Goal: Task Accomplishment & Management: Complete application form

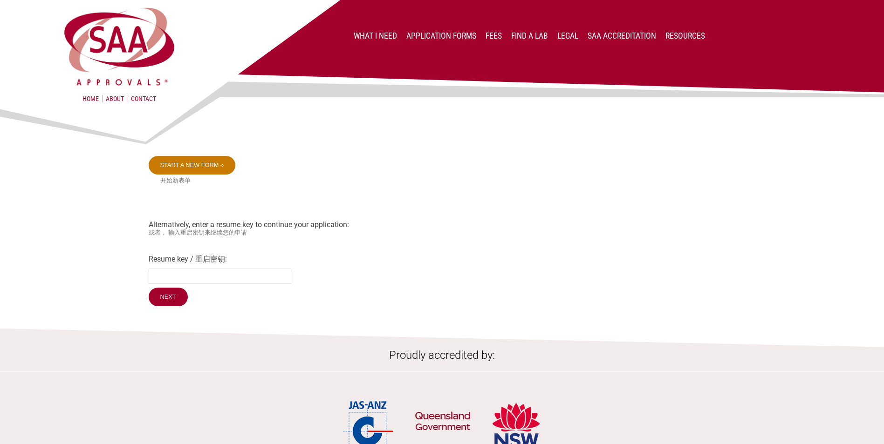
click at [211, 164] on link "Start a new form »" at bounding box center [192, 165] width 87 height 19
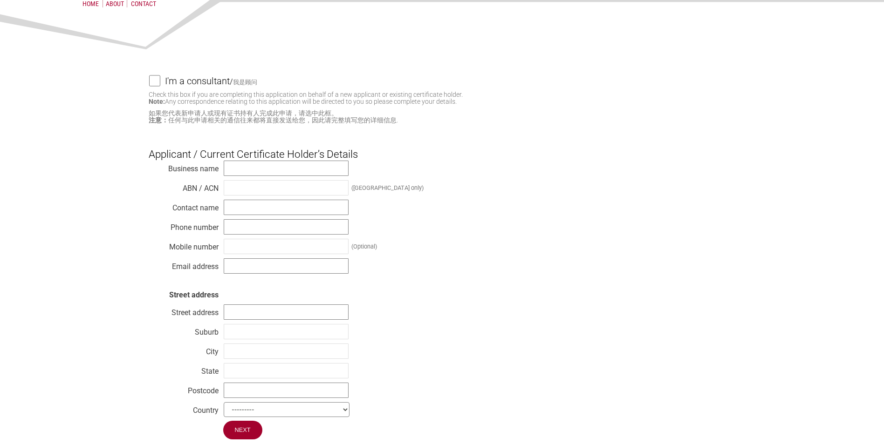
scroll to position [93, 0]
click at [250, 176] on input "text" at bounding box center [286, 170] width 125 height 15
type input "Electrolux Home Products Pty. Limited"
type input "51 0047 623 41"
type input "[PERSON_NAME]"
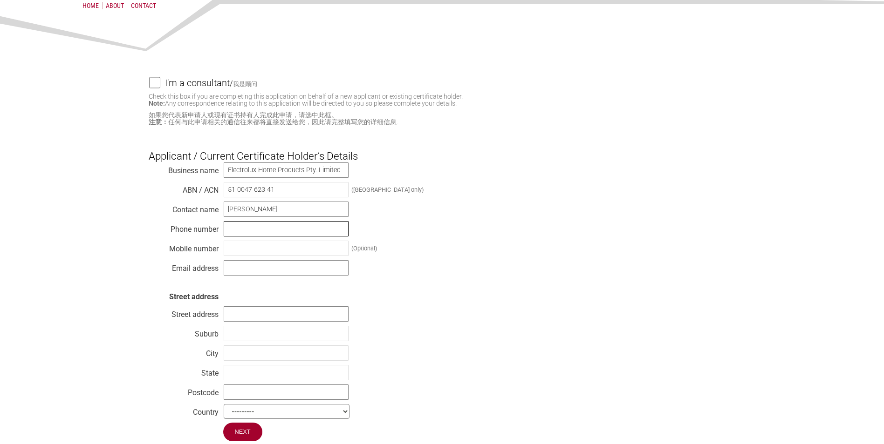
type input "0499946374"
type input "[EMAIL_ADDRESS][PERSON_NAME][DOMAIN_NAME]"
type input "L1 [STREET_ADDRESS][PERSON_NAME]"
type input "Mascot"
type input "[GEOGRAPHIC_DATA]"
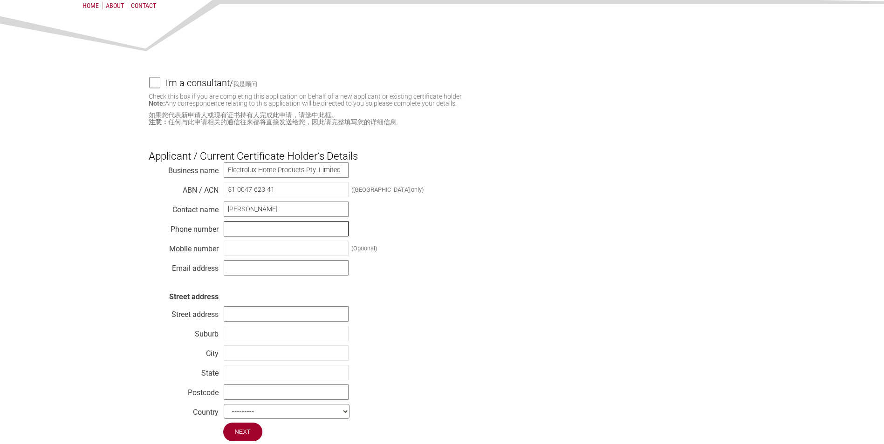
type input "[GEOGRAPHIC_DATA]"
type input "2020"
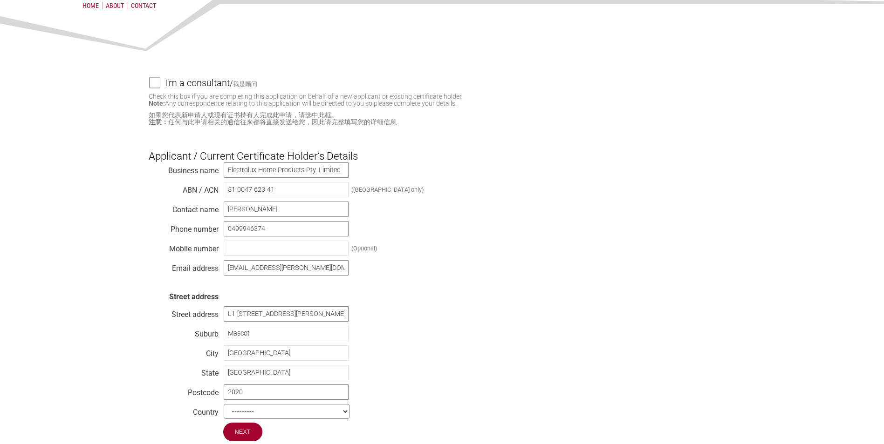
select select "[GEOGRAPHIC_DATA]"
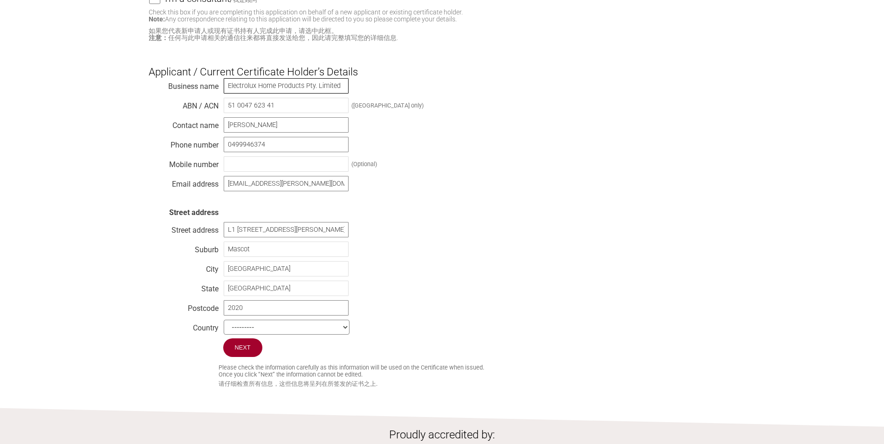
scroll to position [186, 0]
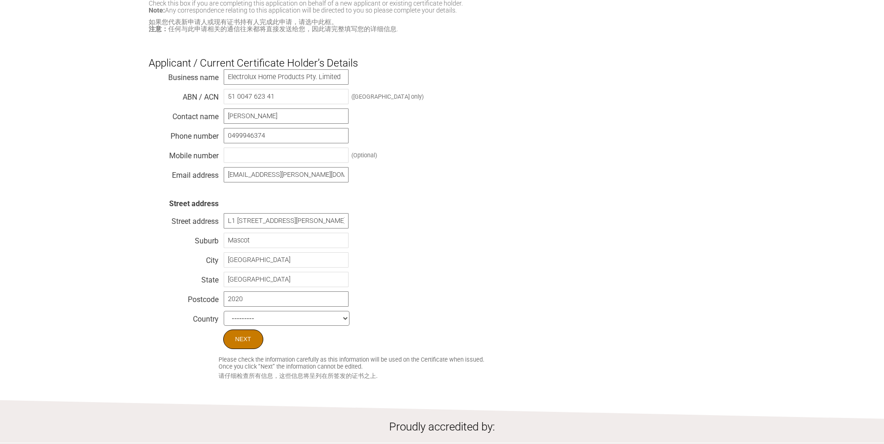
click at [243, 342] on input "Next" at bounding box center [243, 340] width 40 height 20
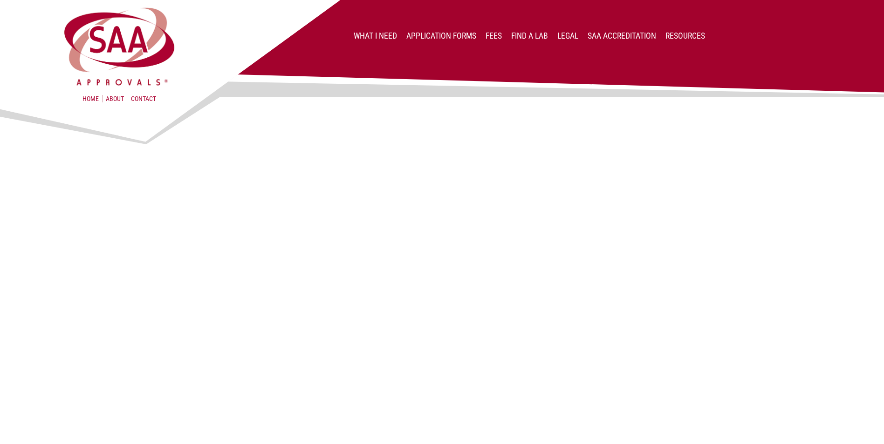
select select "Modification"
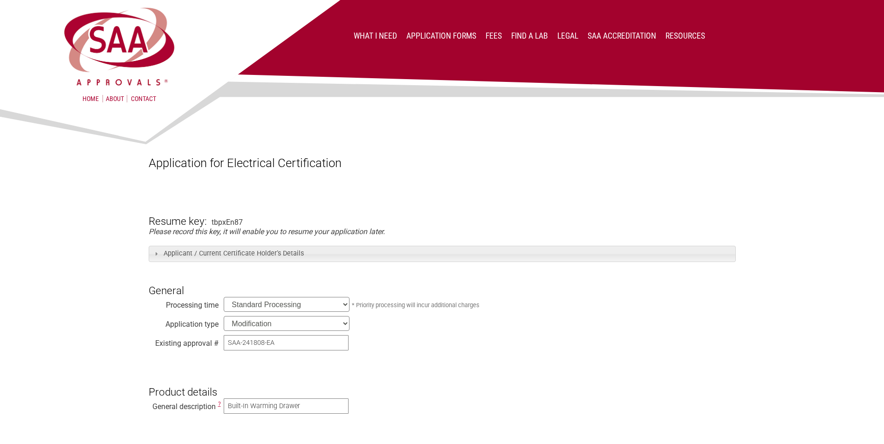
click at [304, 303] on select "Standard Processing Priority Processing (24 hours)" at bounding box center [287, 304] width 126 height 15
click at [306, 323] on select "New Modification Renewal Co-licence" at bounding box center [287, 323] width 126 height 15
click at [526, 384] on h3 "Product details" at bounding box center [442, 384] width 587 height 28
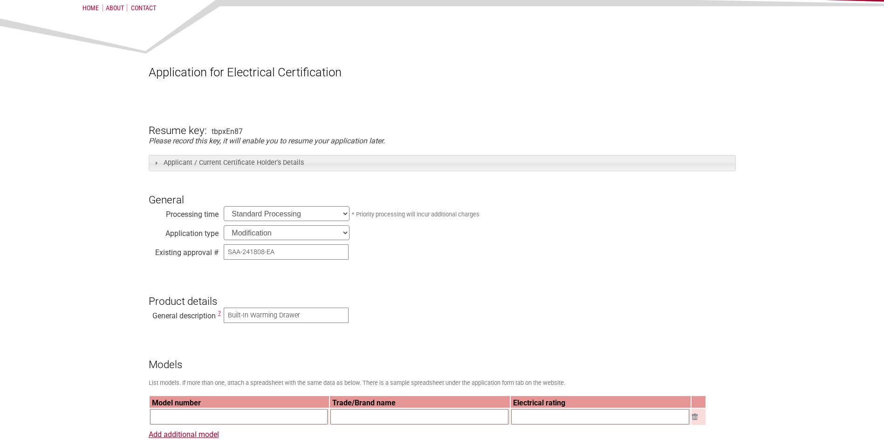
scroll to position [93, 0]
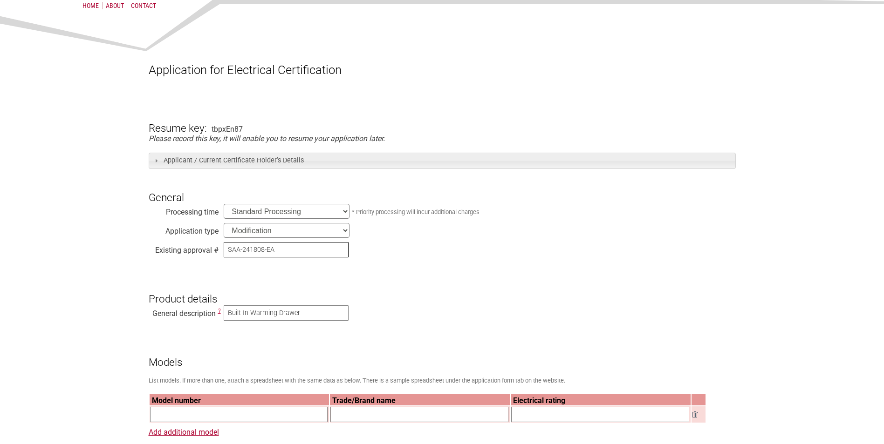
click at [256, 254] on input "SAA-241808-EA" at bounding box center [286, 249] width 125 height 15
type input "SAA-2418208-EA"
drag, startPoint x: 255, startPoint y: 247, endPoint x: 136, endPoint y: 246, distance: 118.8
paste input "42007"
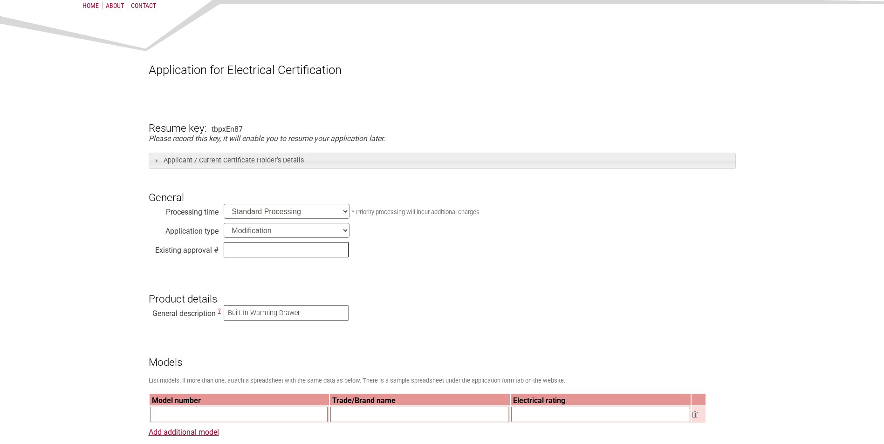
type input "42007"
click at [246, 252] on input "text" at bounding box center [286, 249] width 125 height 15
type input "SAA-242008-EA"
click at [246, 321] on input "Built-In Warming Drawer" at bounding box center [286, 313] width 125 height 15
click at [245, 321] on input "Built-In Warming Drawer" at bounding box center [286, 313] width 125 height 15
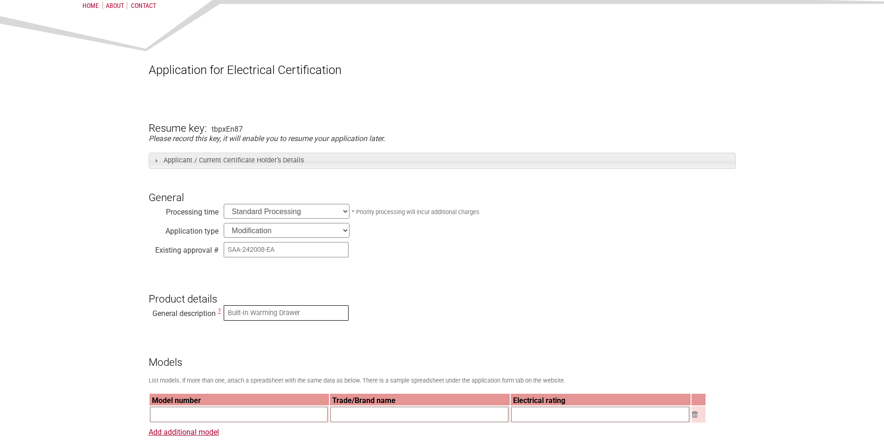
click at [245, 321] on input "Built-In Warming Drawer" at bounding box center [286, 313] width 125 height 15
type input "Refrigerator-freezer combination"
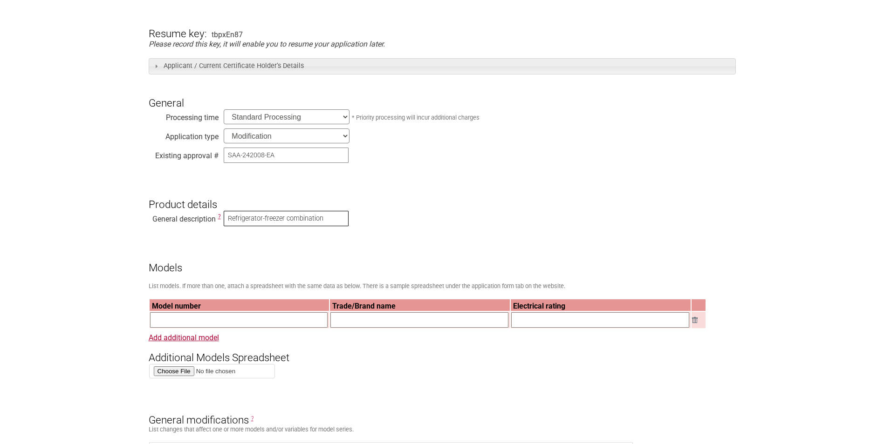
scroll to position [233, 0]
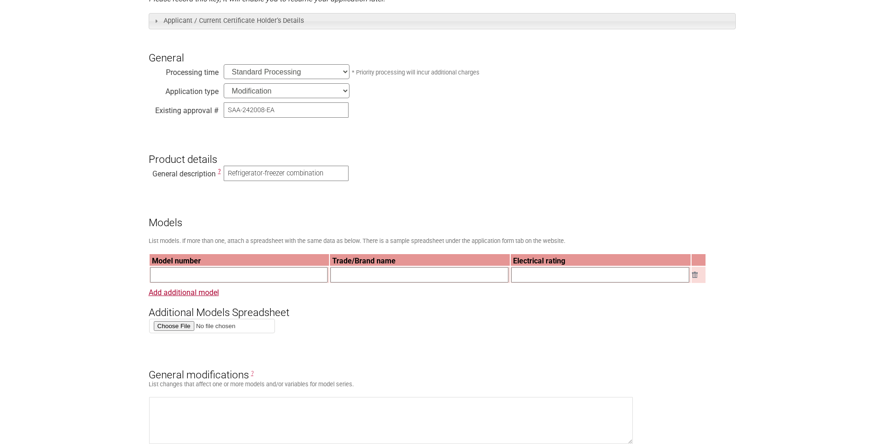
click at [303, 276] on input "text" at bounding box center [239, 274] width 178 height 15
click at [218, 275] on input "text" at bounding box center [239, 274] width 178 height 15
paste input "OSC7P19ACF"
type input "OSC7P19ACF"
click at [357, 273] on input "text" at bounding box center [419, 274] width 178 height 15
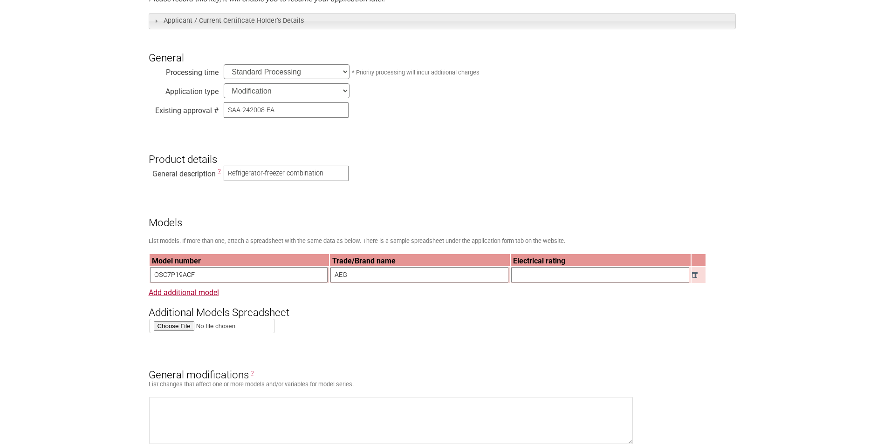
type input "AEG"
click at [551, 276] on input "text" at bounding box center [600, 274] width 178 height 15
paste input "OSC7P19ACF"
type input "OSC7P19ACF"
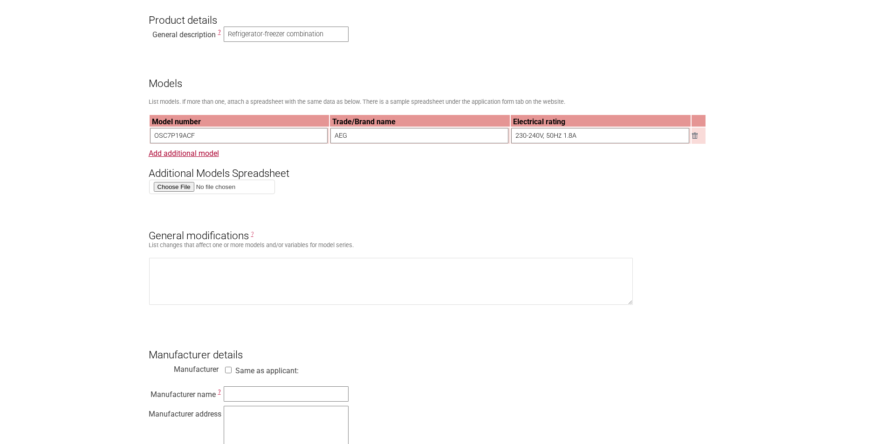
scroll to position [373, 0]
type input "230-240V, 50Hz 1.8A"
click at [203, 268] on textarea at bounding box center [391, 281] width 484 height 47
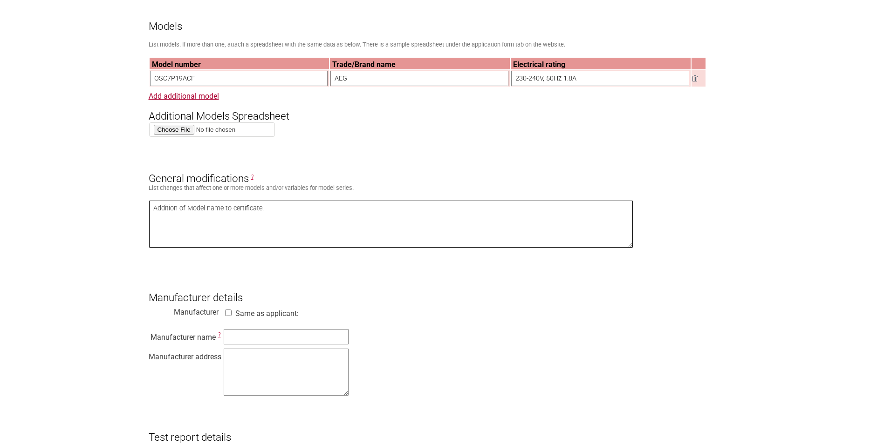
scroll to position [559, 0]
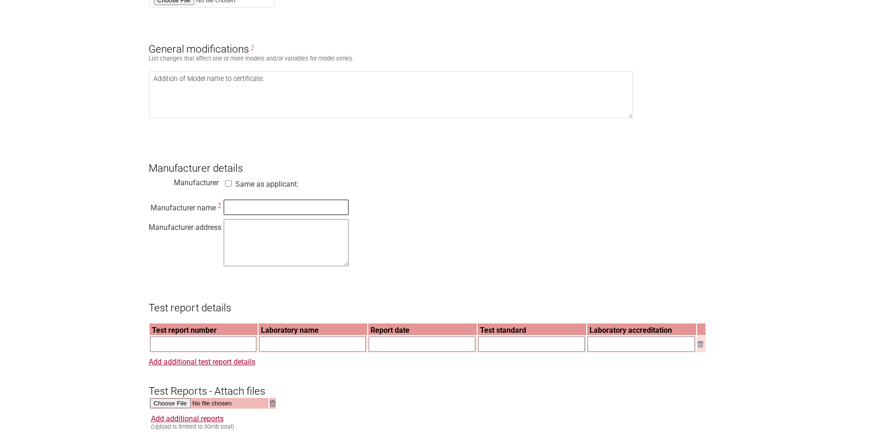
click at [240, 214] on input "text" at bounding box center [286, 207] width 125 height 15
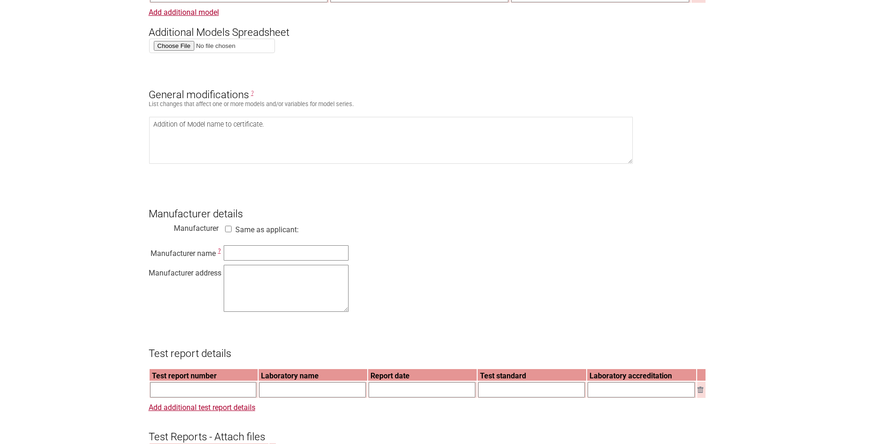
scroll to position [512, 0]
click at [276, 130] on textarea "Addition of Model name to certificate." at bounding box center [391, 141] width 484 height 47
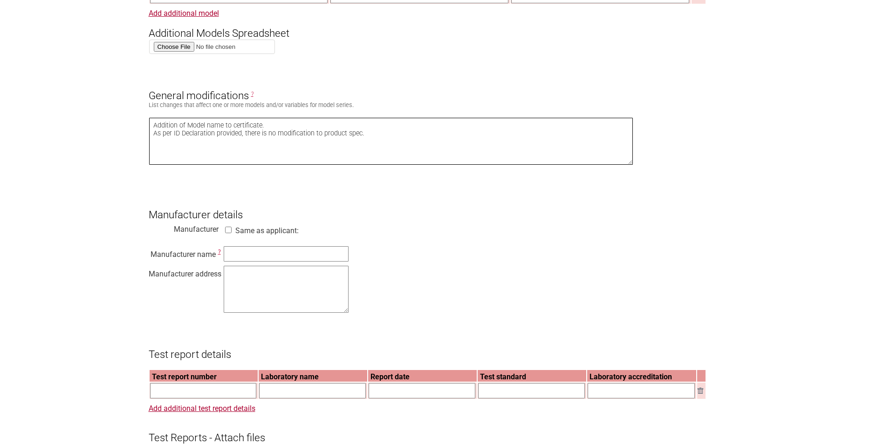
type textarea "Addition of Model name to certificate. As per ID Declaration provided, there is…"
click at [295, 262] on input "text" at bounding box center [286, 253] width 125 height 15
click at [284, 261] on input "text" at bounding box center [286, 253] width 125 height 15
type input "ELECTROLUX ITALIA S.p.A."
click at [266, 280] on textarea at bounding box center [286, 289] width 125 height 47
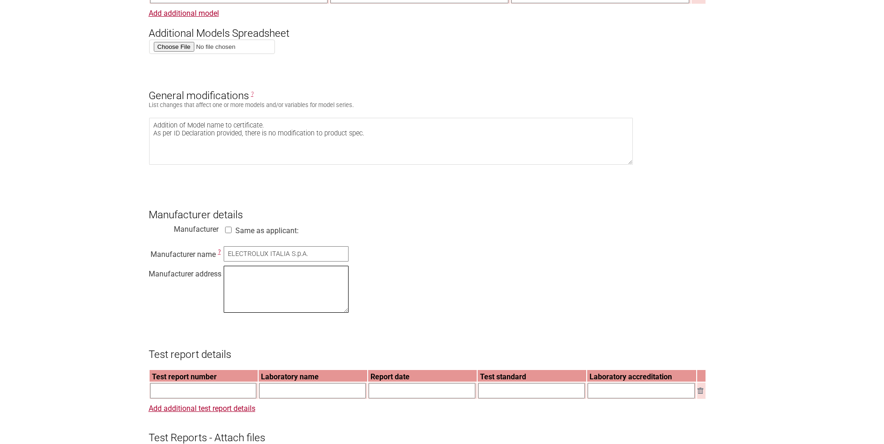
type textarea "Via Provinciale 54, 24044 Dalmine BG, Italy"
type input "[PERSON_NAME]"
type input "[EMAIL_ADDRESS][PERSON_NAME][DOMAIN_NAME]"
click at [536, 264] on div "Manufacturer name ? ELECTROLUX ITALIA S.p.A. Manufacturer address Via Provincia…" at bounding box center [442, 281] width 587 height 71
drag, startPoint x: 236, startPoint y: 289, endPoint x: 203, endPoint y: 274, distance: 36.5
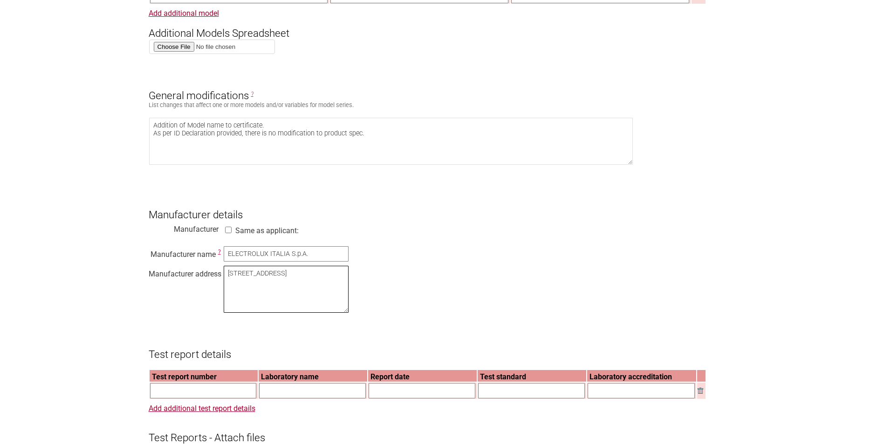
click at [203, 274] on div "Manufacturer name ? ELECTROLUX ITALIA S.p.A. Manufacturer address Via Provincia…" at bounding box center [442, 281] width 587 height 71
paste textarea "Corso Lino Zanussi 24; 33080 PORCIA PN;"
type textarea "[PERSON_NAME][STREET_ADDRESS][PERSON_NAME]"
click at [414, 291] on div "Manufacturer name ? ELECTROLUX ITALIA S.p.A. Manufacturer address Corso Lino Za…" at bounding box center [442, 281] width 587 height 71
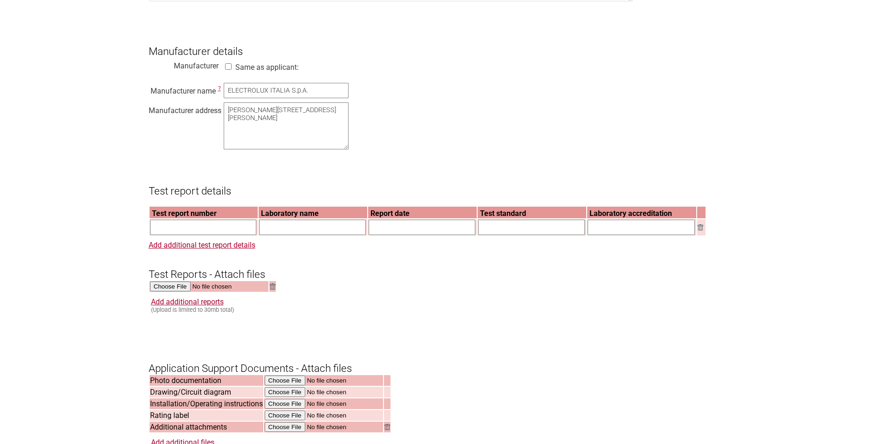
scroll to position [745, 0]
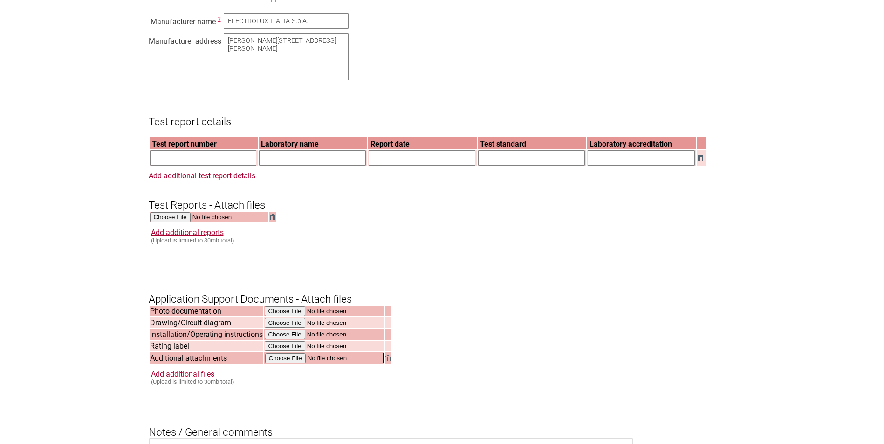
click at [293, 364] on input "file" at bounding box center [324, 358] width 119 height 11
type input "C:\fakepath\24-075 ID DEC AUSTRALIAC_19CBSNV7_OSC7P19ACF.pdf"
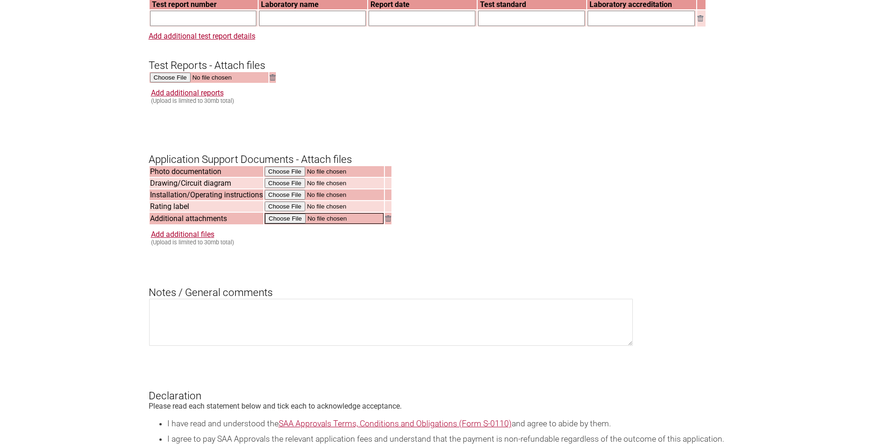
scroll to position [932, 0]
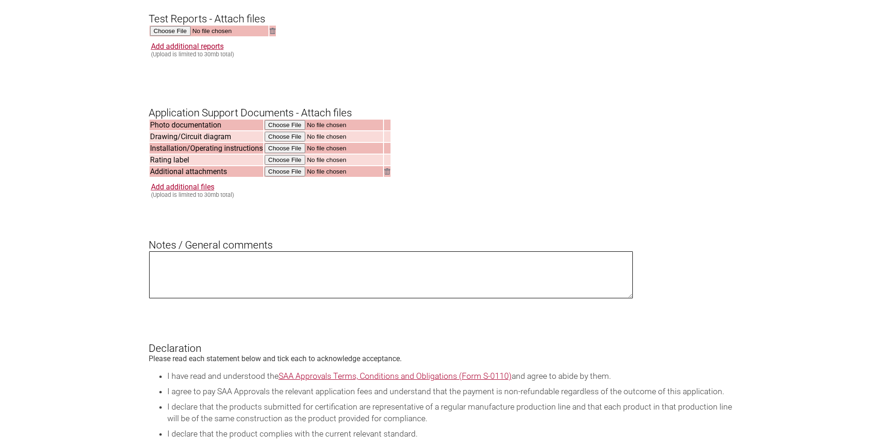
click at [263, 278] on textarea at bounding box center [391, 275] width 484 height 47
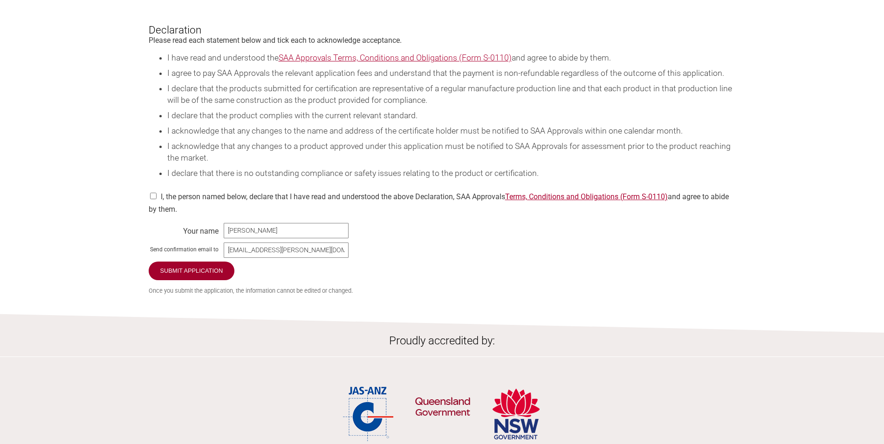
scroll to position [1258, 0]
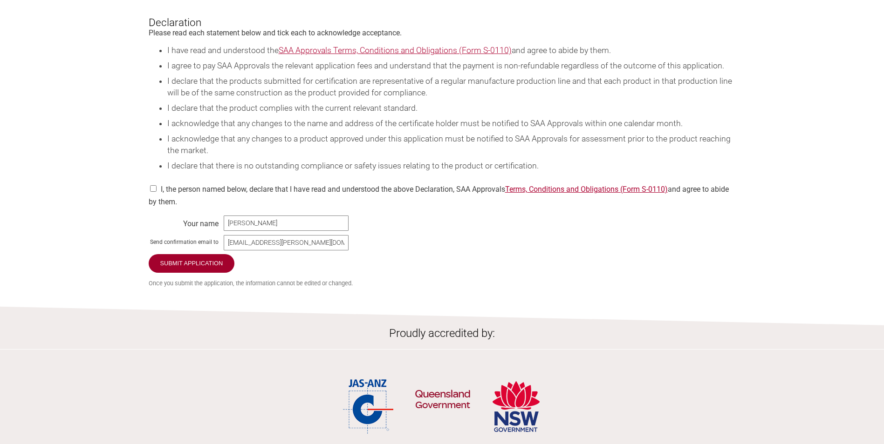
type textarea "No change to application, original registered model was the base platform updat…"
click at [155, 192] on input "checkbox" at bounding box center [153, 188] width 9 height 7
checkbox input "true"
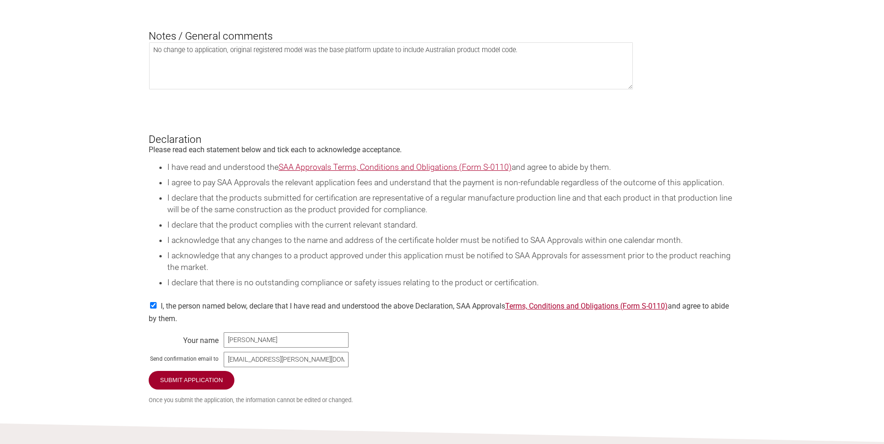
scroll to position [1351, 0]
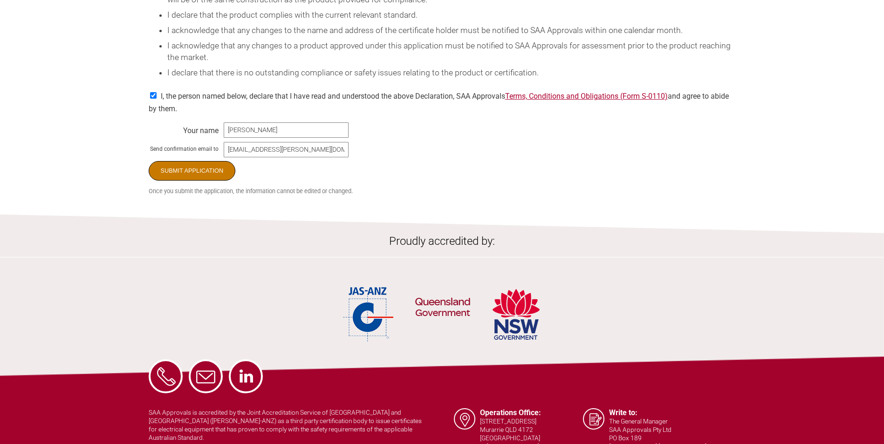
click at [201, 181] on input "Submit Application" at bounding box center [192, 171] width 87 height 20
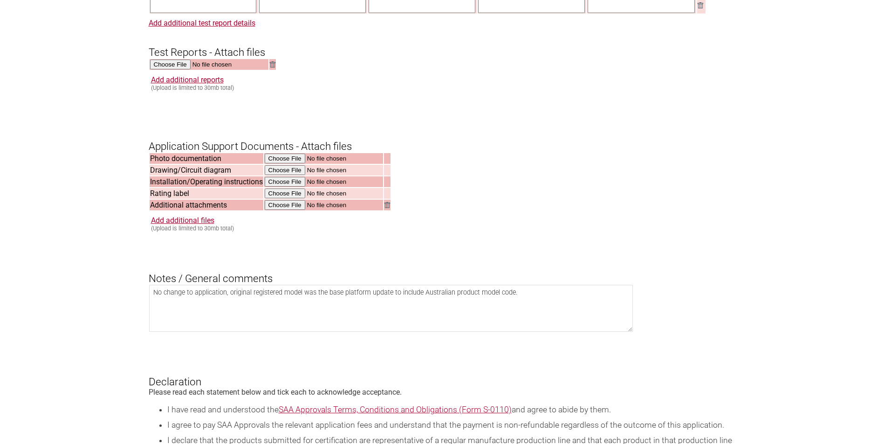
scroll to position [745, 0]
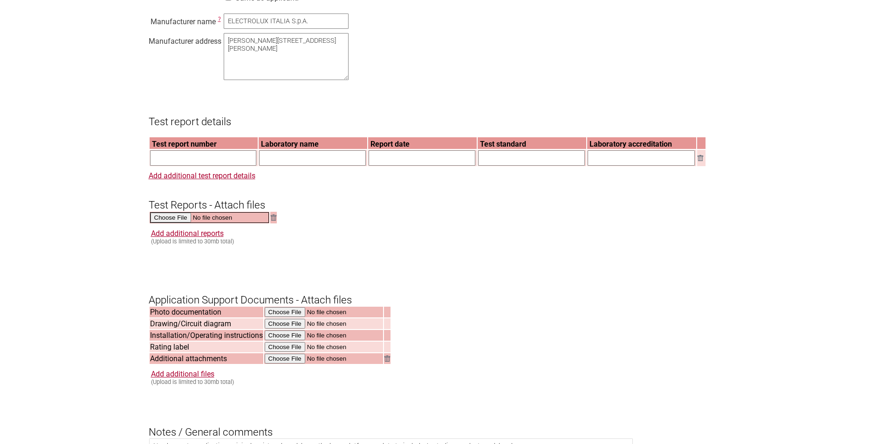
click at [177, 223] on input "file" at bounding box center [209, 217] width 119 height 11
type input "C:\fakepath\VDE_Test-Report_Safety_318931_TL2_1_2024-11-14__12540400.pdf"
click at [180, 166] on input "text" at bounding box center [203, 157] width 107 height 15
type input "318929-TL2-1"
click at [326, 166] on input "text" at bounding box center [312, 157] width 107 height 15
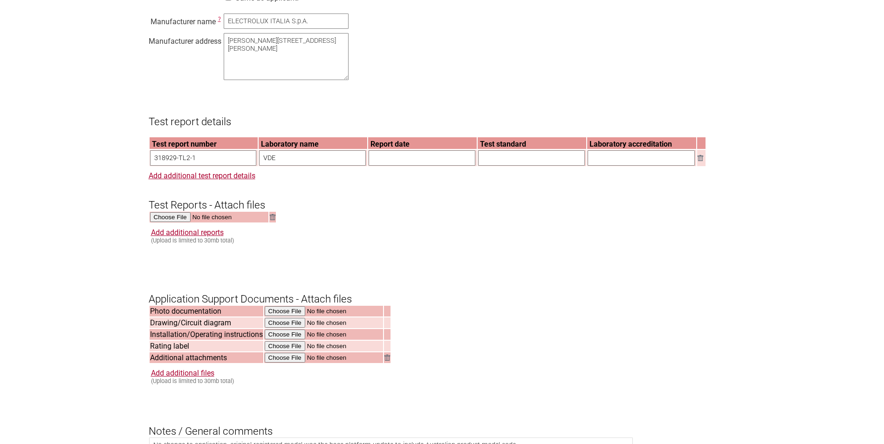
type input "VDE Prüf- und Zertifizierungsinstitut GmbH"
click at [400, 166] on input "text" at bounding box center [421, 157] width 107 height 15
type input "[DATE]"
click at [511, 166] on input "text" at bounding box center [531, 157] width 107 height 15
type input "IEC 60335-2-24:2020 in conjunction with IEC 60335-1:2010, IEC 60335-1:2010/AMD1…"
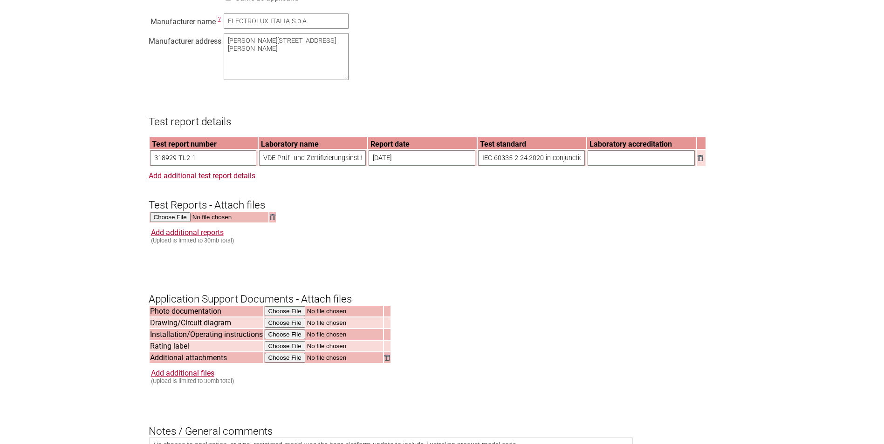
click at [620, 166] on input "text" at bounding box center [640, 157] width 107 height 15
type input "IECEE"
click at [544, 224] on form "Resume key: tbpxEn87 Please record this key, it will enable you to resume your …" at bounding box center [442, 133] width 587 height 1372
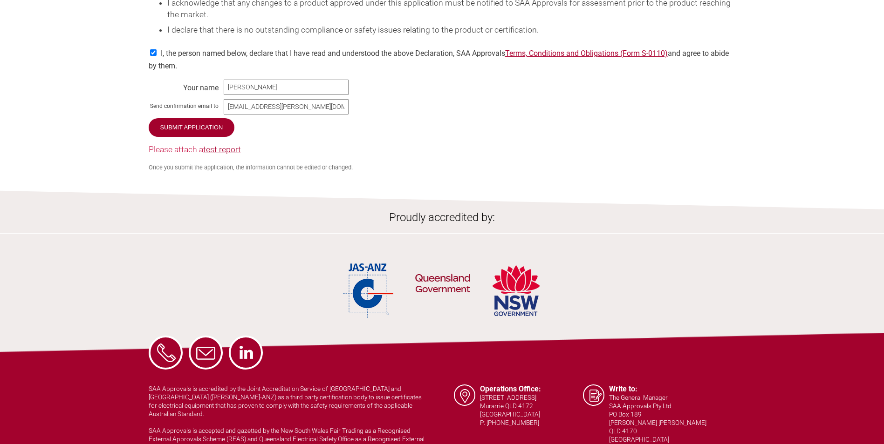
scroll to position [1398, 0]
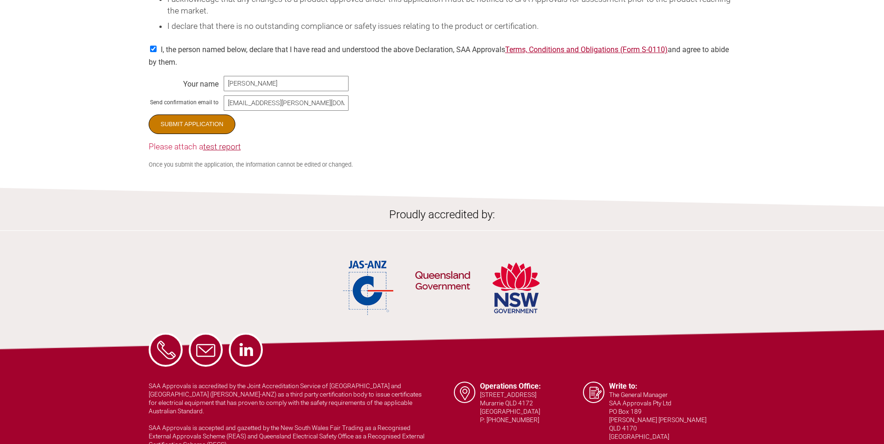
click at [196, 134] on input "Submit Application" at bounding box center [192, 125] width 87 height 20
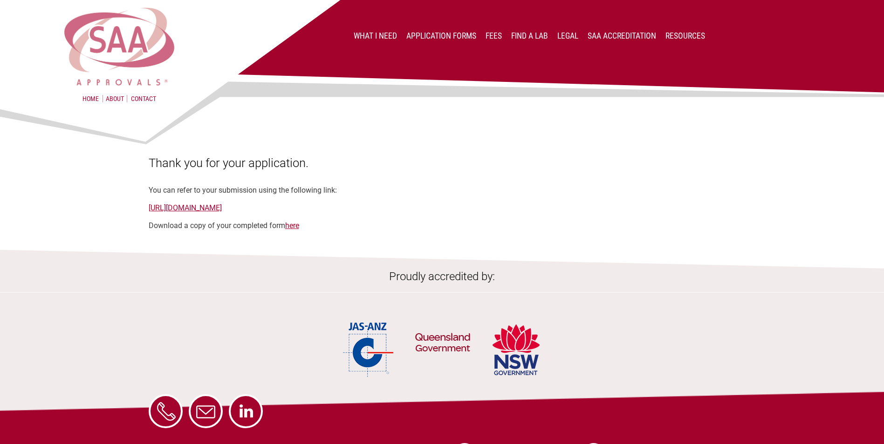
click at [128, 48] on img at bounding box center [119, 47] width 115 height 82
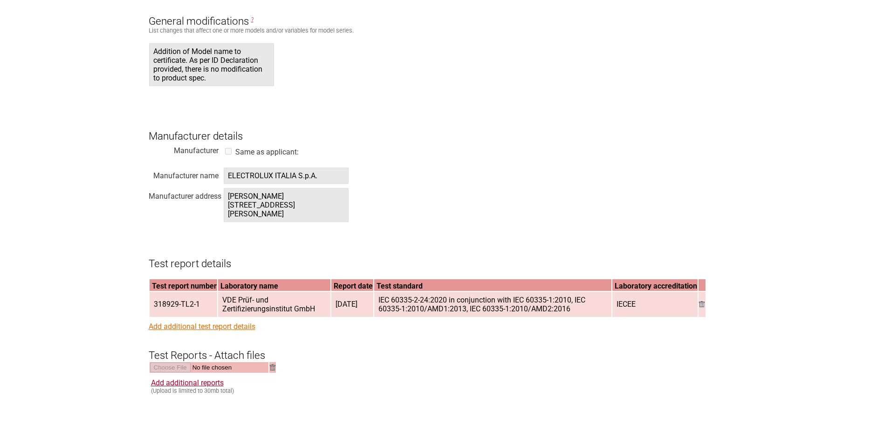
scroll to position [932, 0]
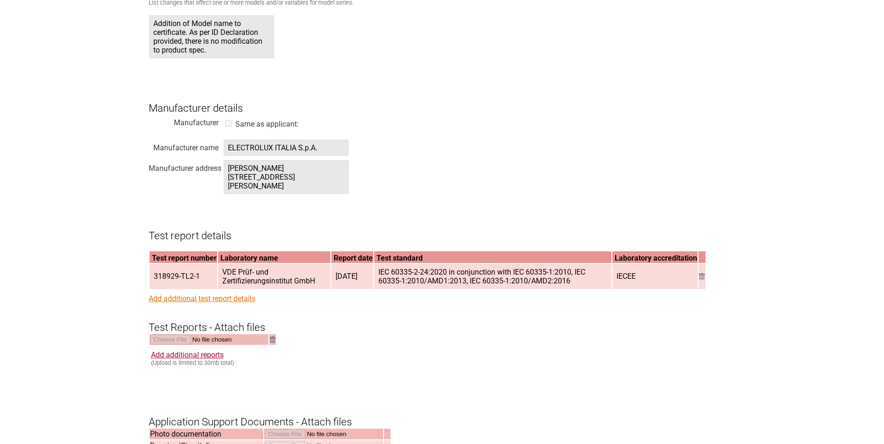
click at [205, 294] on link "Add additional test report details" at bounding box center [202, 298] width 107 height 9
click at [231, 294] on link "Add additional test report details" at bounding box center [202, 298] width 107 height 9
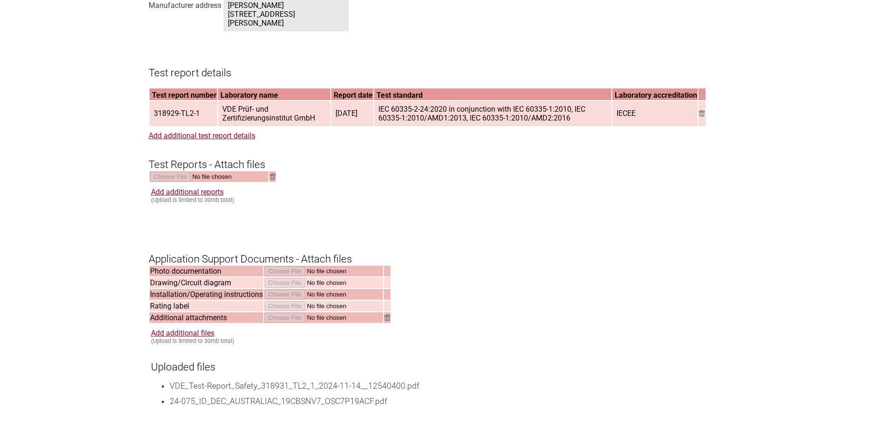
scroll to position [1071, 0]
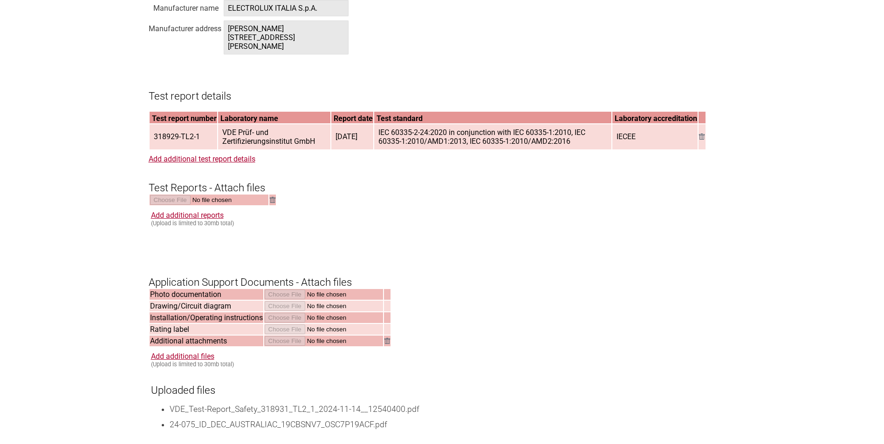
click at [702, 134] on img at bounding box center [702, 137] width 6 height 6
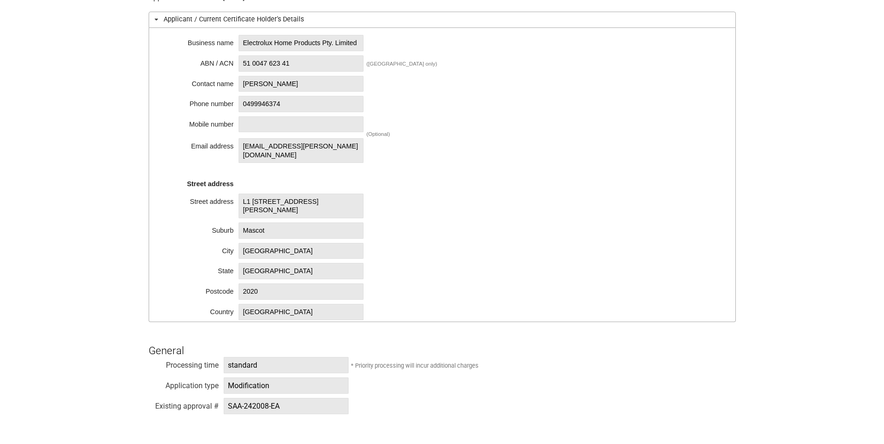
scroll to position [466, 0]
